Goal: Task Accomplishment & Management: Manage account settings

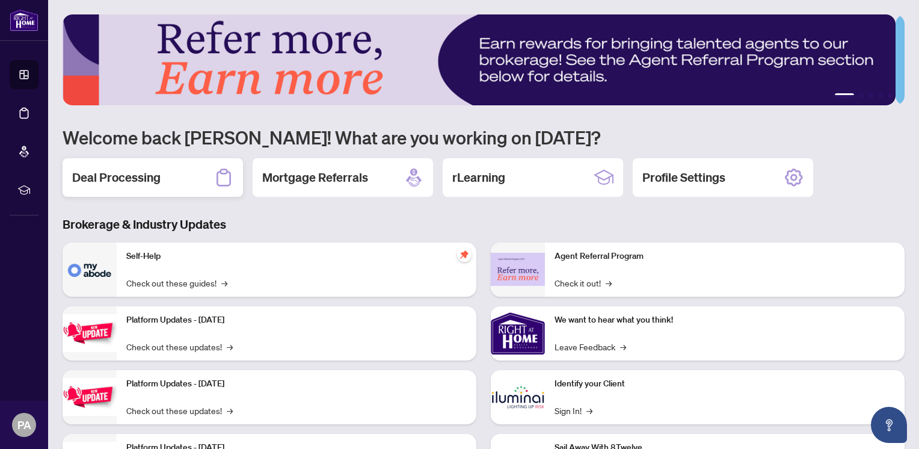
click at [127, 174] on h2 "Deal Processing" at bounding box center [116, 177] width 88 height 17
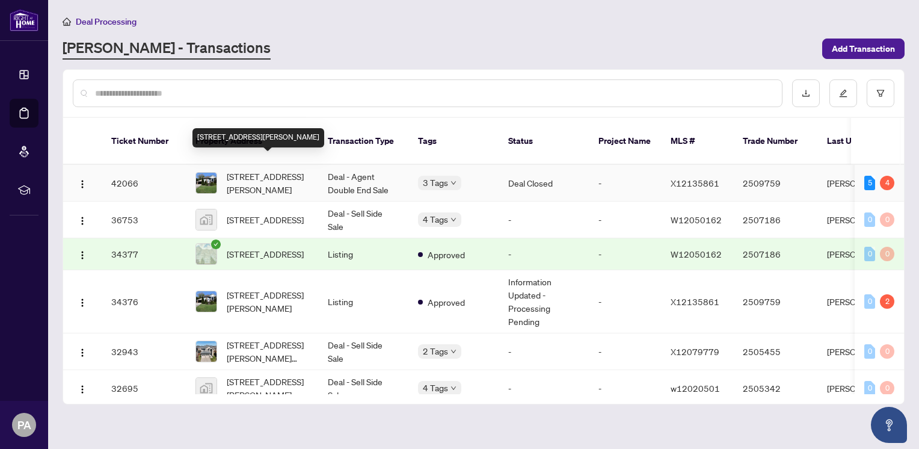
click at [260, 170] on span "[STREET_ADDRESS][PERSON_NAME]" at bounding box center [268, 183] width 82 height 26
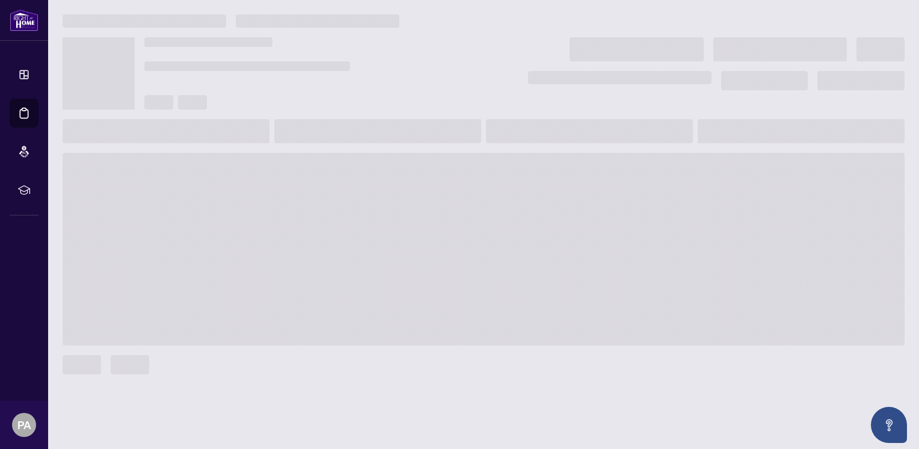
click at [260, 167] on main at bounding box center [483, 224] width 871 height 449
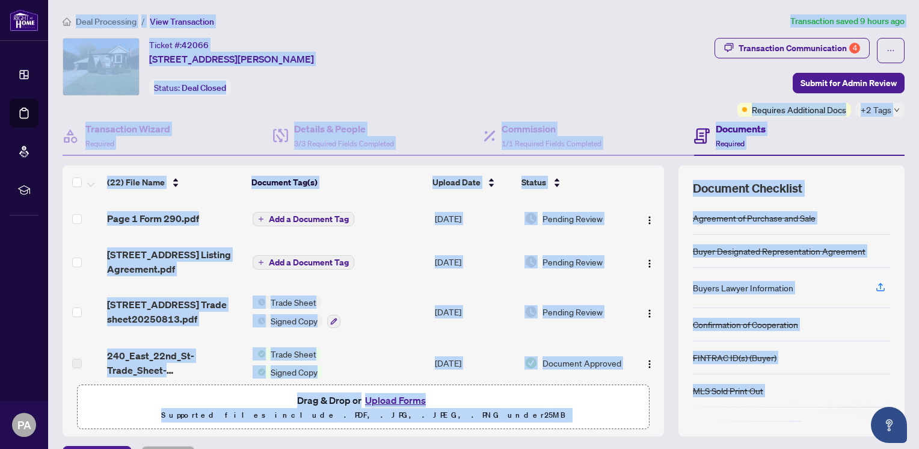
click at [849, 337] on div "Confirmation of Cooperation" at bounding box center [791, 324] width 197 height 33
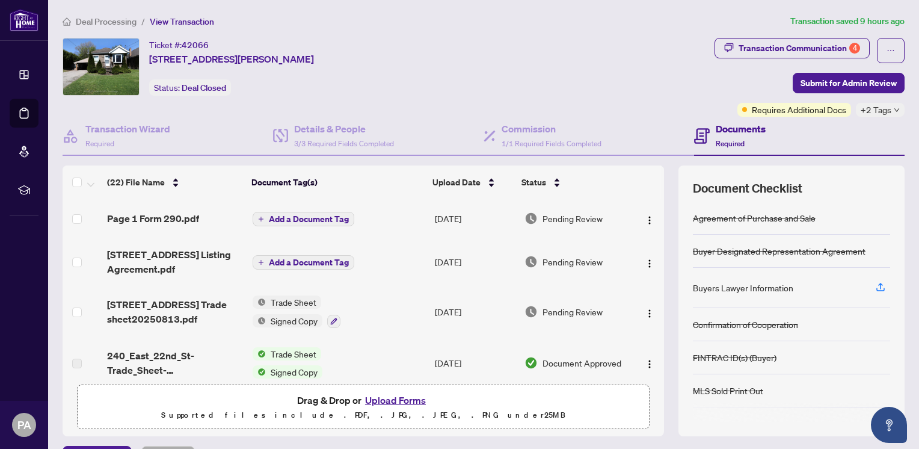
click at [655, 211] on div "(22) File Name Document Tag(s) Upload Date Status Page 1 Form 290.pdf Add a Doc…" at bounding box center [484, 300] width 842 height 271
click at [829, 381] on div "MLS Sold Print Out" at bounding box center [791, 390] width 197 height 33
click at [463, 178] on span "Upload Date" at bounding box center [456, 182] width 48 height 13
click at [125, 179] on span "(22) File Name" at bounding box center [136, 182] width 58 height 13
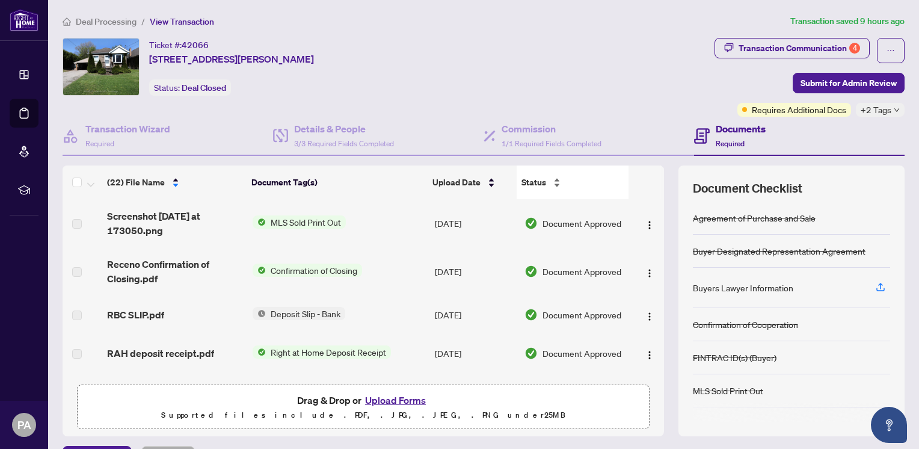
click at [546, 179] on div "Status" at bounding box center [572, 182] width 102 height 13
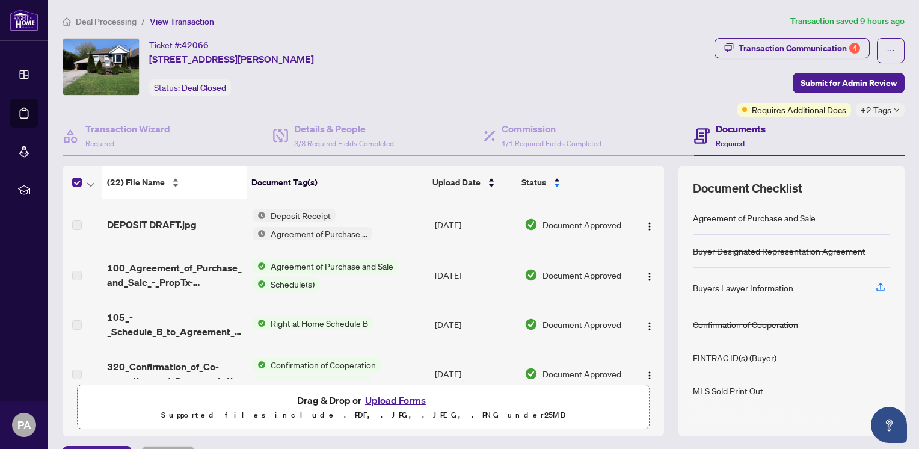
click at [144, 180] on span "(22) File Name" at bounding box center [136, 182] width 58 height 13
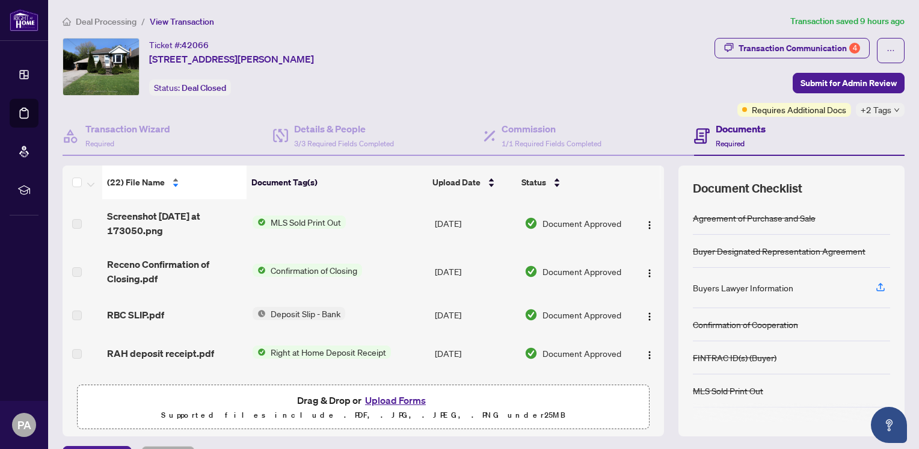
click at [144, 180] on span "(22) File Name" at bounding box center [136, 182] width 58 height 13
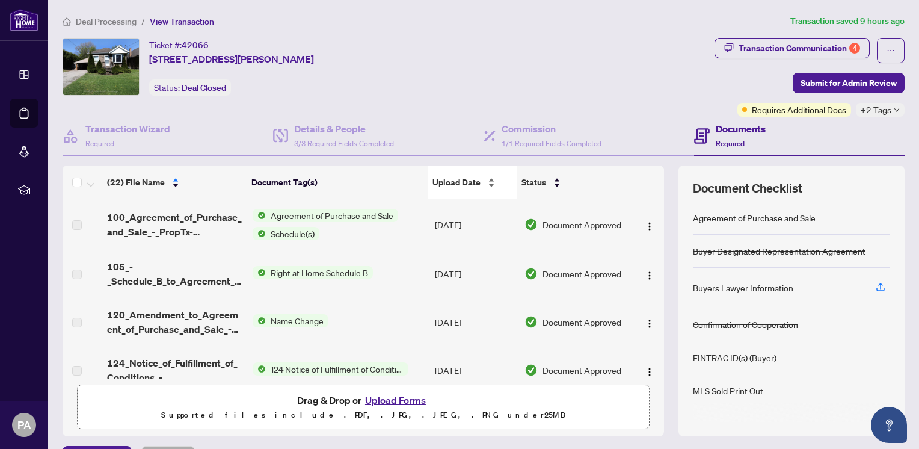
click at [462, 183] on span "Upload Date" at bounding box center [456, 182] width 48 height 13
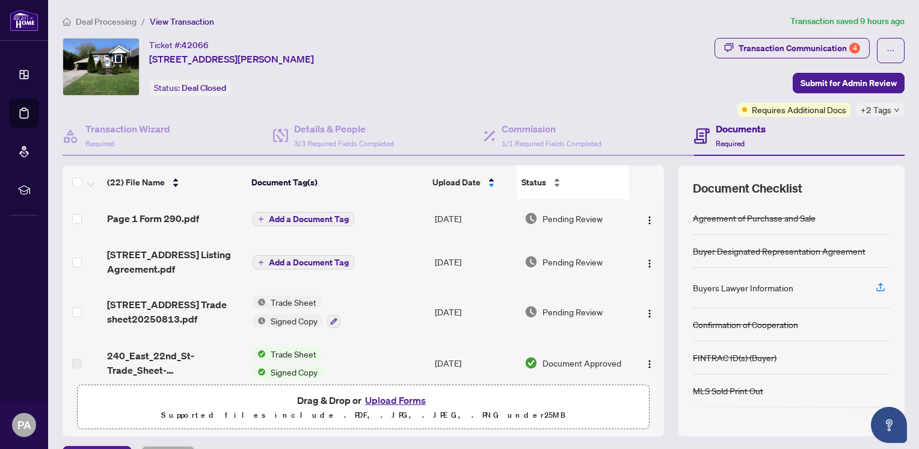
click at [553, 182] on div "Status" at bounding box center [572, 182] width 102 height 13
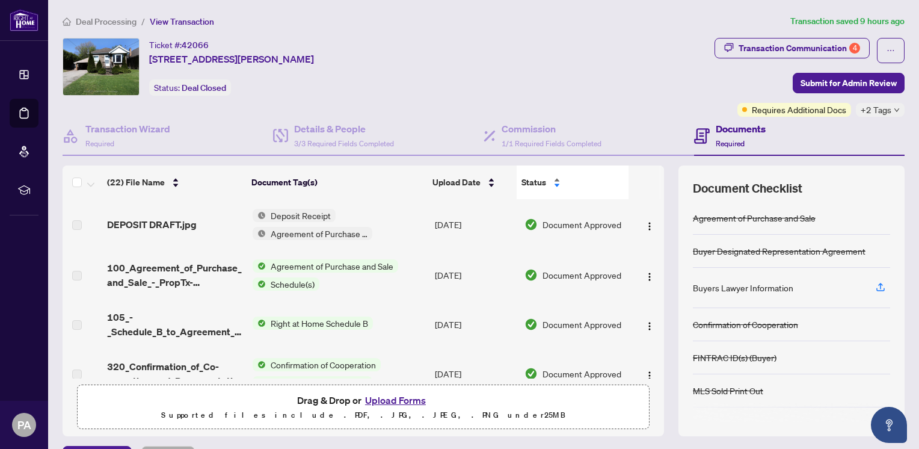
click at [536, 176] on span "Status" at bounding box center [533, 182] width 25 height 13
click at [536, 176] on div "(22) File Name Document Tag(s) Upload Date Status DEPOSIT DRAFT.jpg Deposit Rec…" at bounding box center [363, 271] width 601 height 213
click at [584, 176] on div "Status" at bounding box center [572, 182] width 102 height 13
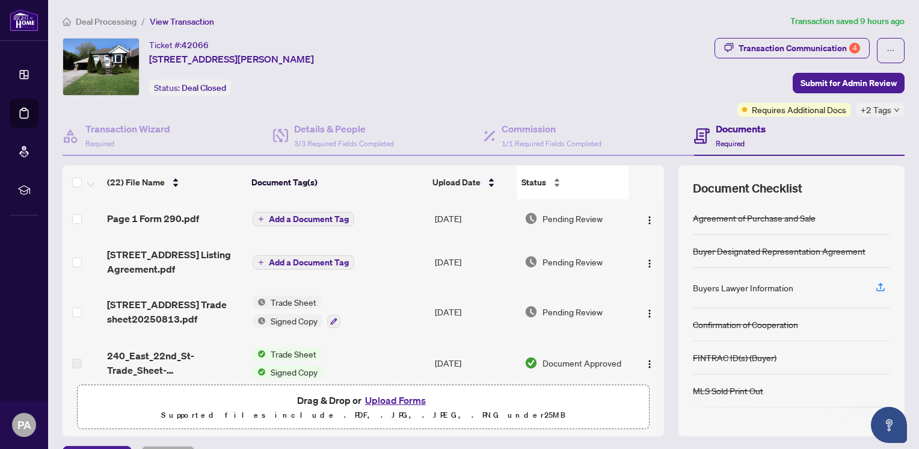
click at [584, 176] on div "Status" at bounding box center [572, 182] width 102 height 13
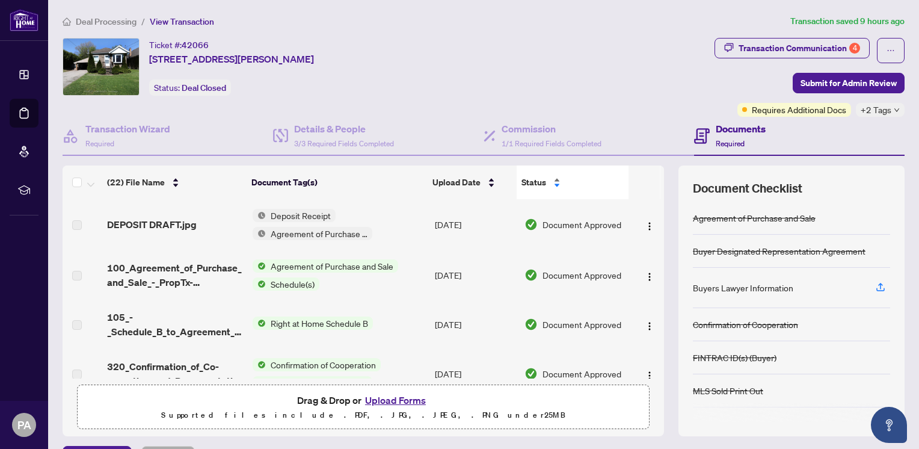
click at [584, 176] on div "Status" at bounding box center [572, 182] width 102 height 13
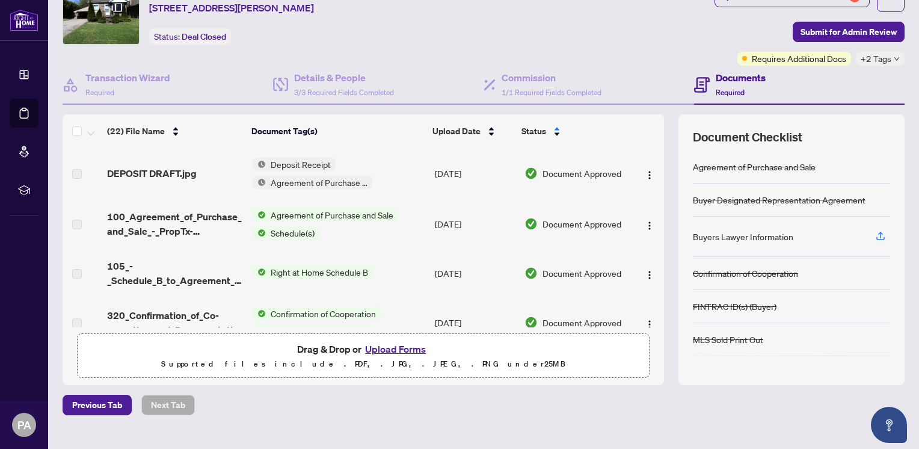
scroll to position [53, 0]
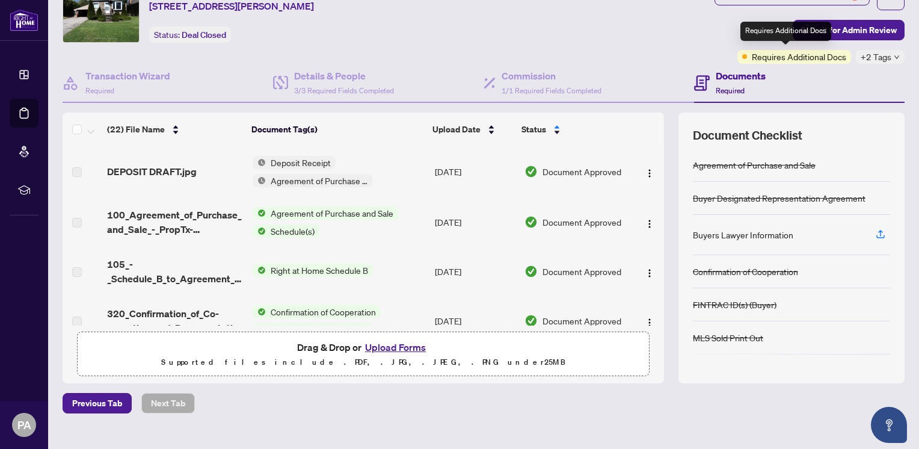
click at [804, 55] on span "Requires Additional Docs" at bounding box center [799, 56] width 94 height 13
click at [723, 82] on div "Documents Required" at bounding box center [740, 83] width 50 height 28
click at [702, 76] on icon at bounding box center [702, 83] width 16 height 16
click at [729, 73] on h4 "Documents" at bounding box center [740, 76] width 50 height 14
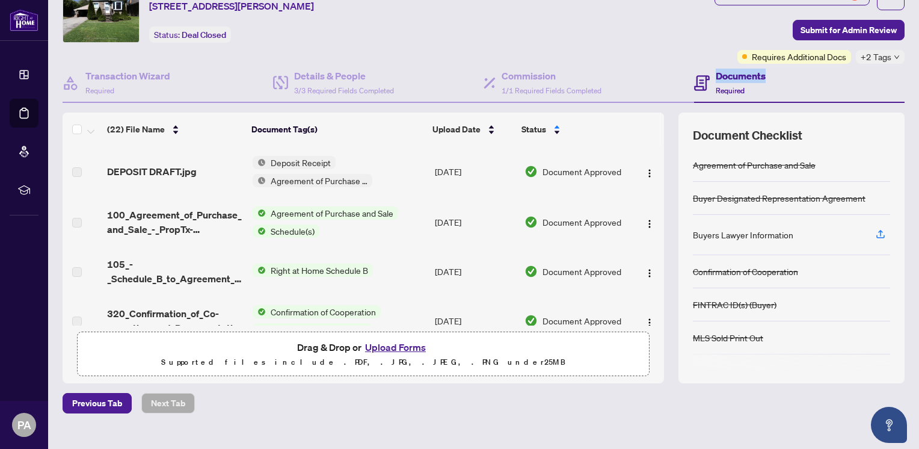
drag, startPoint x: 729, startPoint y: 73, endPoint x: 711, endPoint y: 78, distance: 18.8
click at [715, 78] on h4 "Documents" at bounding box center [740, 76] width 50 height 14
click at [697, 78] on icon at bounding box center [702, 83] width 16 height 16
click at [707, 80] on div "Documents Required" at bounding box center [730, 83] width 72 height 28
